Goal: Contribute content: Add original content to the website for others to see

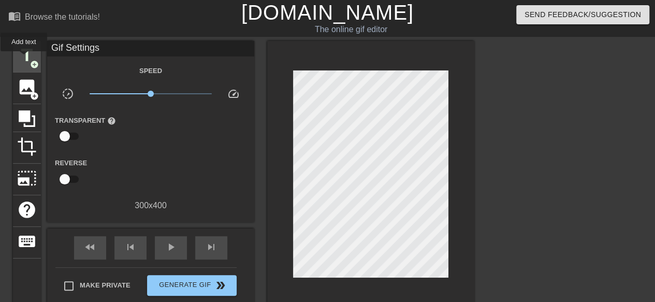
click at [24, 58] on span "title" at bounding box center [27, 56] width 20 height 20
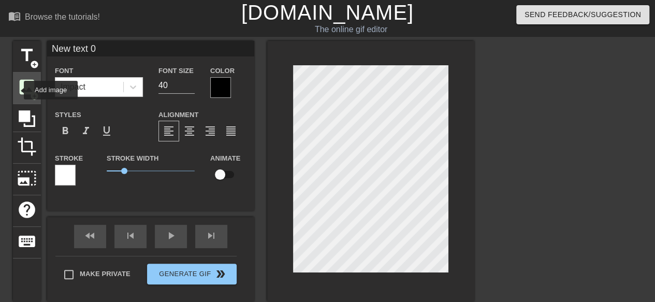
click at [17, 90] on span "image" at bounding box center [27, 87] width 20 height 20
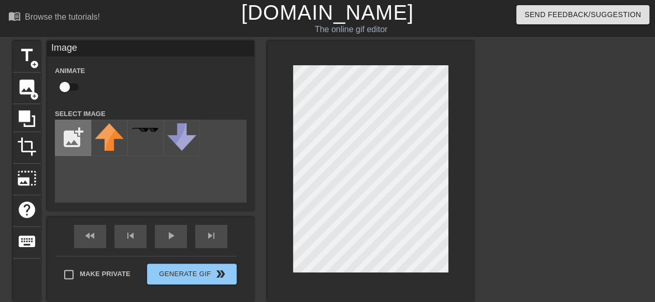
click at [76, 145] on input "file" at bounding box center [72, 137] width 35 height 35
type input "C:\fakepath\download (6).png"
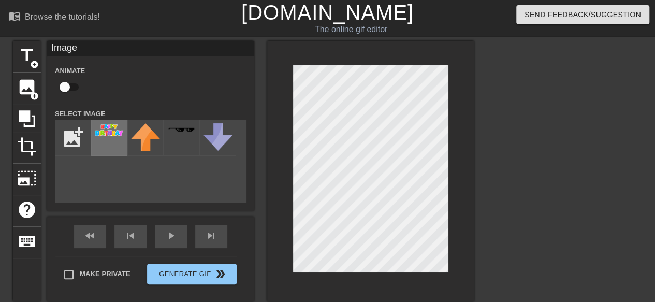
drag, startPoint x: 89, startPoint y: 156, endPoint x: 100, endPoint y: 149, distance: 13.2
click at [97, 152] on div "add_photo_alternate" at bounding box center [151, 161] width 192 height 83
click at [100, 149] on div at bounding box center [109, 138] width 36 height 36
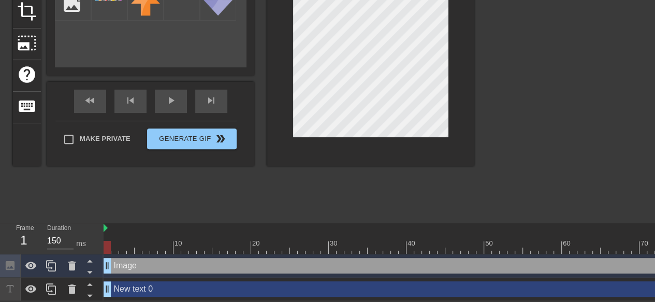
scroll to position [142, 0]
click at [71, 262] on icon at bounding box center [71, 265] width 7 height 9
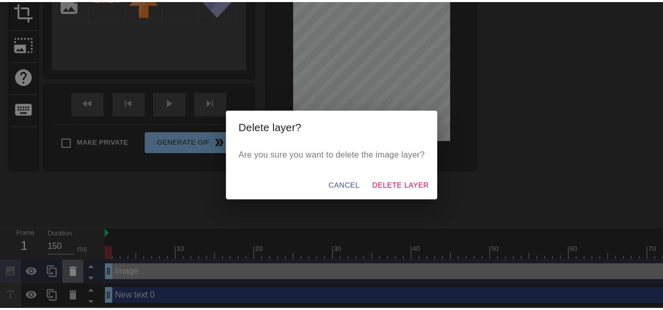
scroll to position [134, 0]
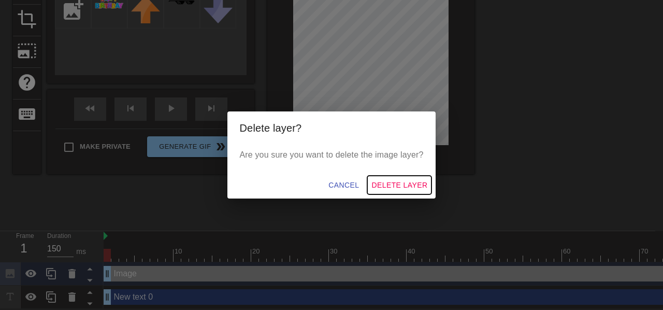
click at [391, 182] on span "Delete Layer" at bounding box center [399, 185] width 56 height 13
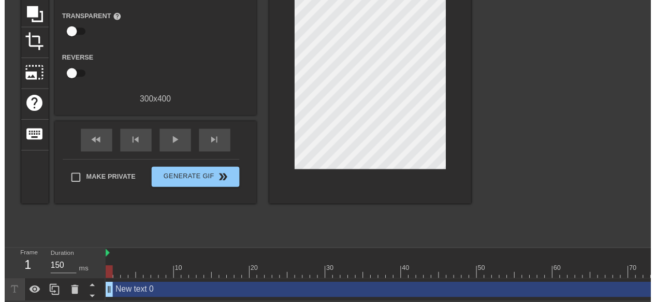
scroll to position [119, 0]
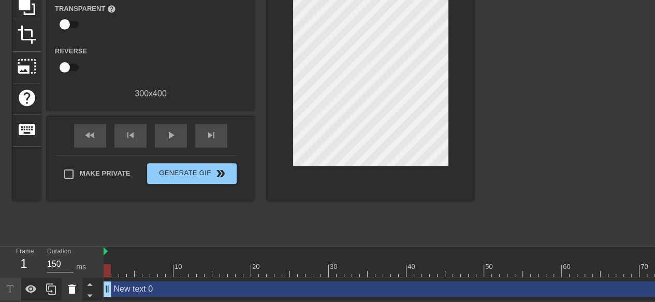
click at [69, 287] on icon at bounding box center [71, 288] width 7 height 9
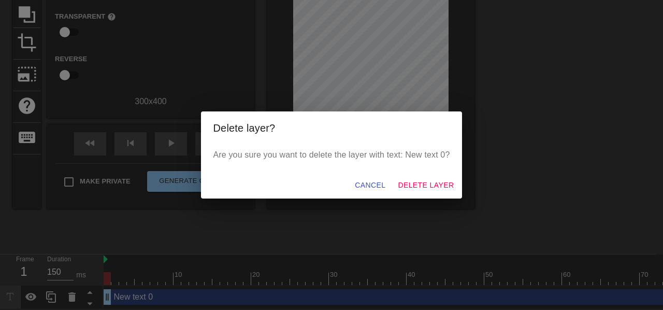
drag, startPoint x: 431, startPoint y: 173, endPoint x: 428, endPoint y: 183, distance: 10.8
click at [430, 178] on div "Cancel Delete Layer" at bounding box center [331, 184] width 261 height 27
click at [425, 195] on button "Delete Layer" at bounding box center [425, 184] width 64 height 19
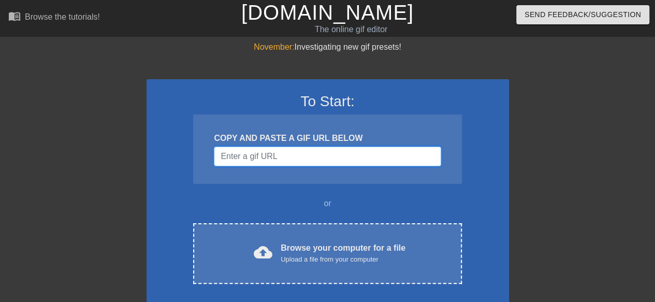
click at [347, 162] on input "Username" at bounding box center [327, 156] width 227 height 20
